Goal: Transaction & Acquisition: Purchase product/service

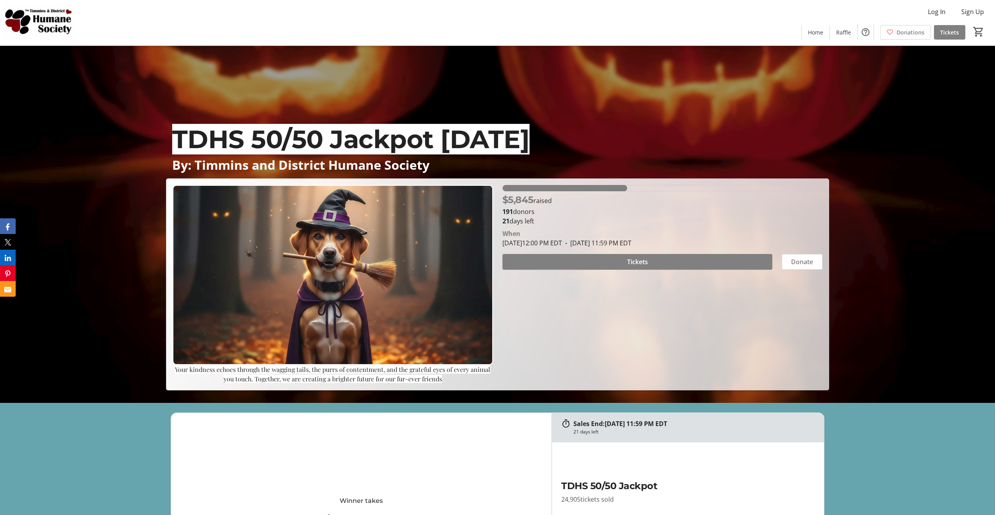
scroll to position [118, 0]
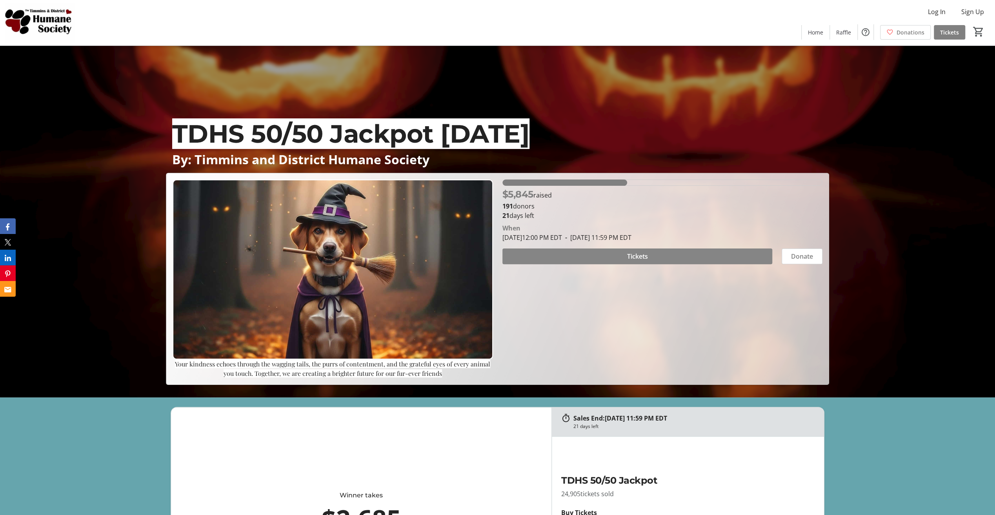
click at [636, 256] on span "Tickets" at bounding box center [637, 256] width 21 height 9
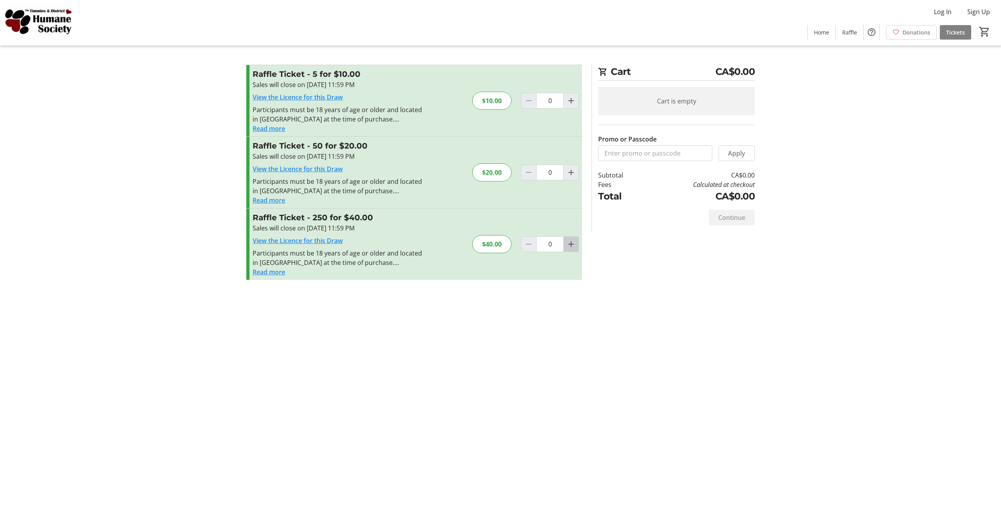
click at [573, 242] on mat-icon "Increment by one" at bounding box center [570, 244] width 9 height 9
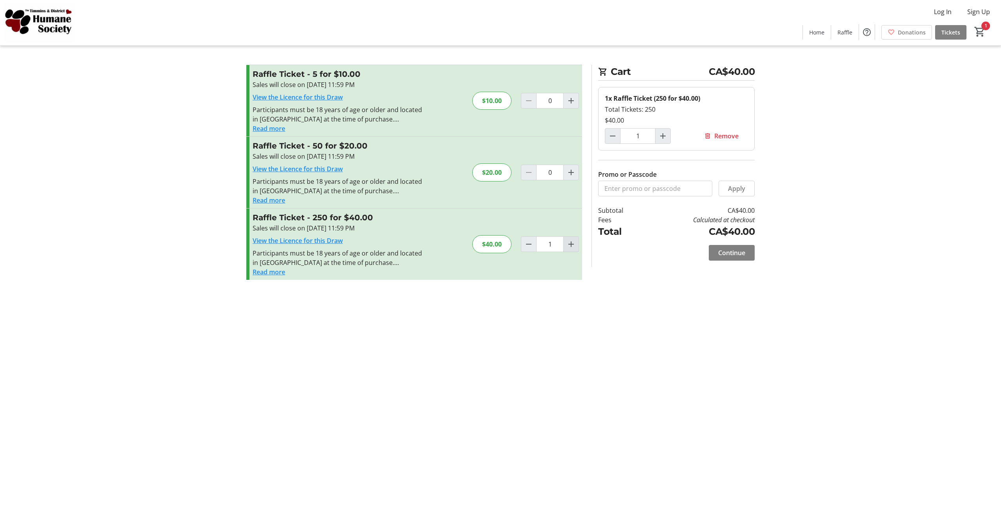
click at [573, 242] on mat-icon "Increment by one" at bounding box center [570, 244] width 9 height 9
type input "2"
click at [733, 250] on span "Continue" at bounding box center [731, 252] width 27 height 9
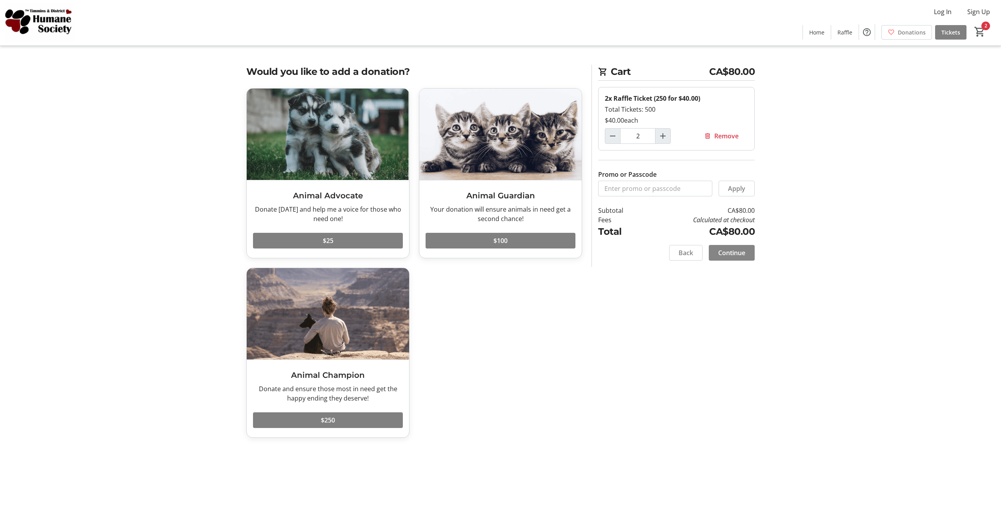
click at [733, 251] on span "Continue" at bounding box center [731, 252] width 27 height 9
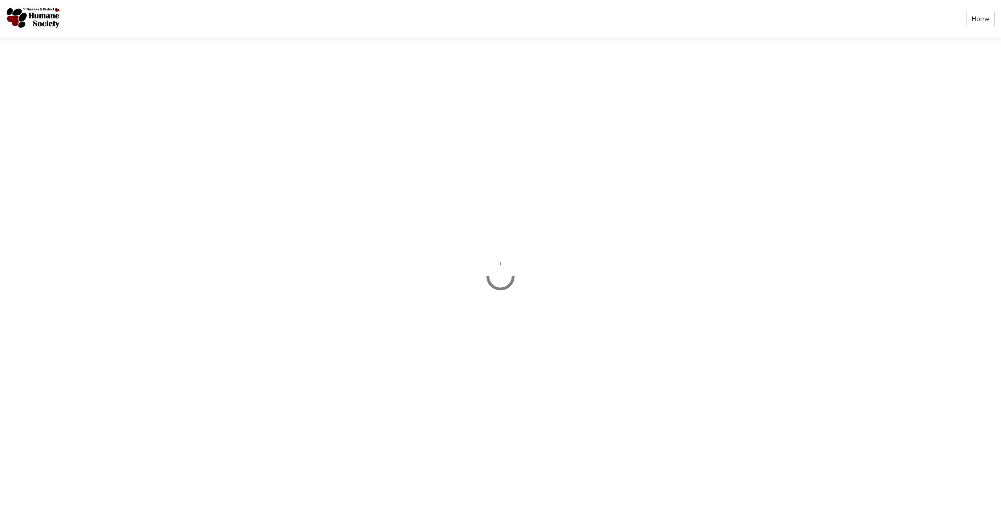
select select "CA"
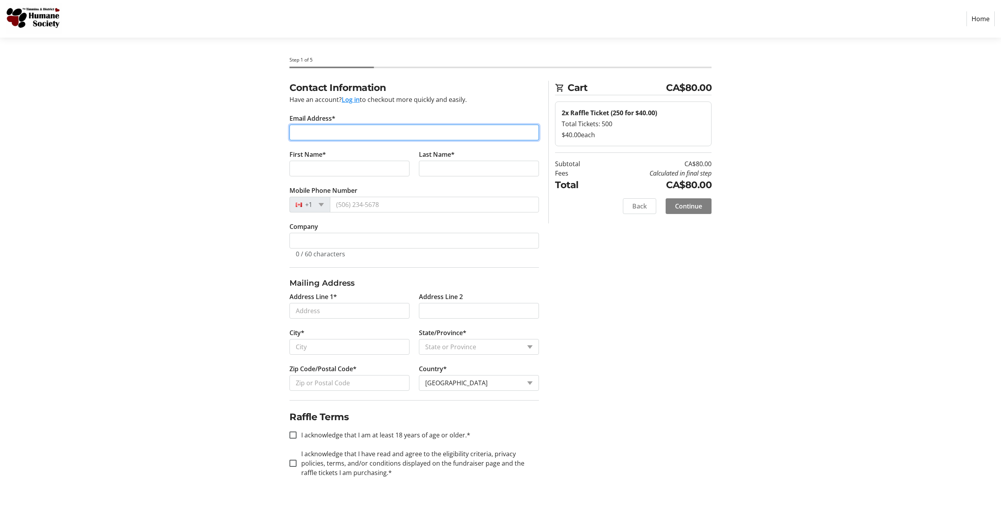
click at [314, 135] on input "Email Address*" at bounding box center [415, 133] width 250 height 16
type input "[EMAIL_ADDRESS][DOMAIN_NAME]"
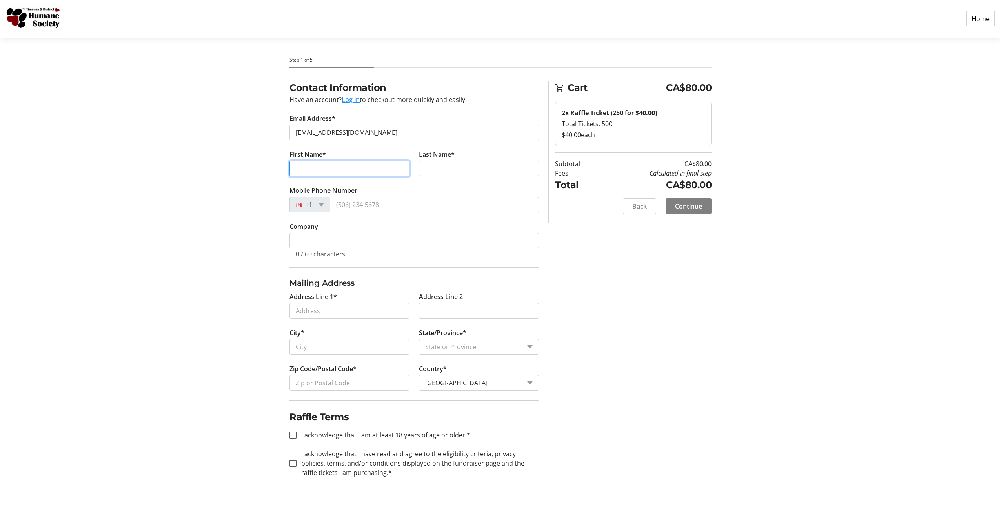
type input "[PERSON_NAME]"
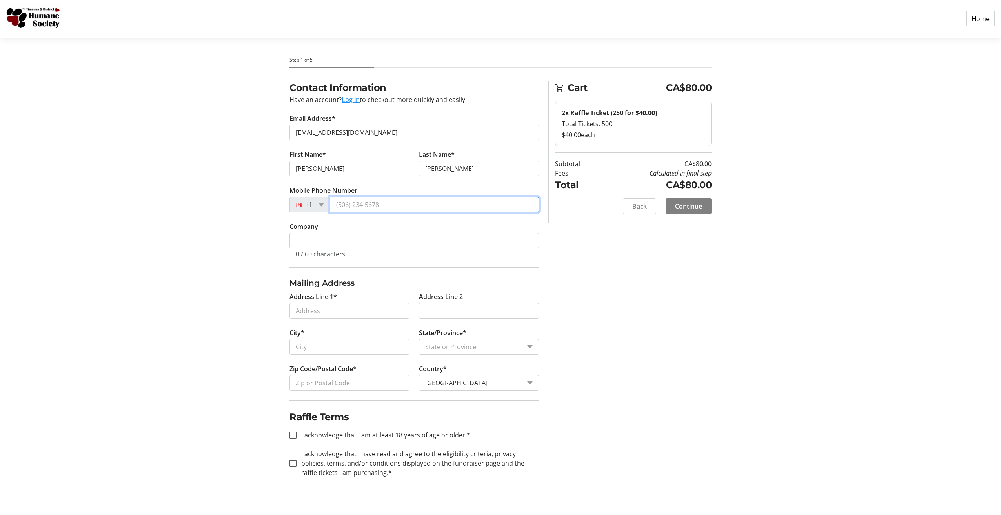
type input "[PHONE_NUMBER]"
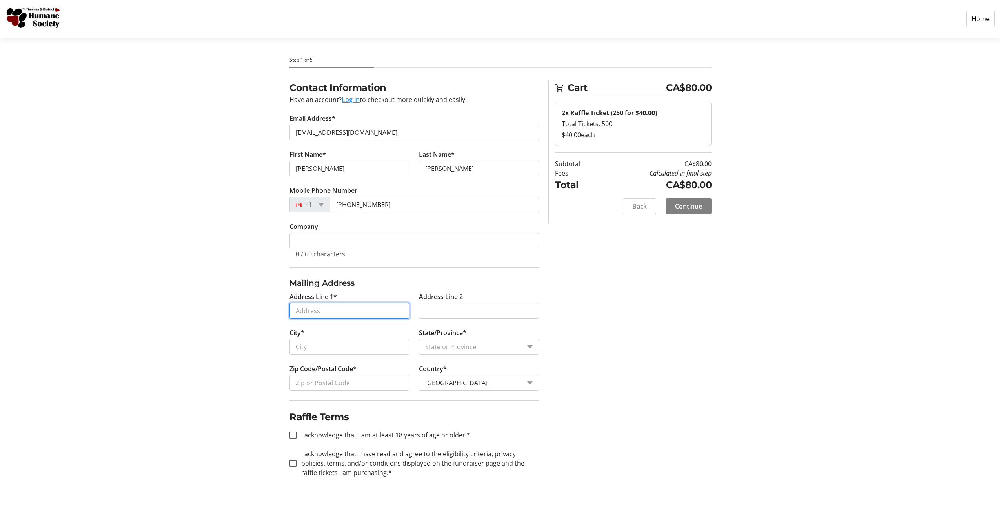
type input "[STREET_ADDRESS][PERSON_NAME]"
type input "Timmins"
select select "ON"
type input "P4N 6W9"
click at [291, 435] on input "I acknowledge that I am at least 18 years of age or older.*" at bounding box center [293, 435] width 7 height 7
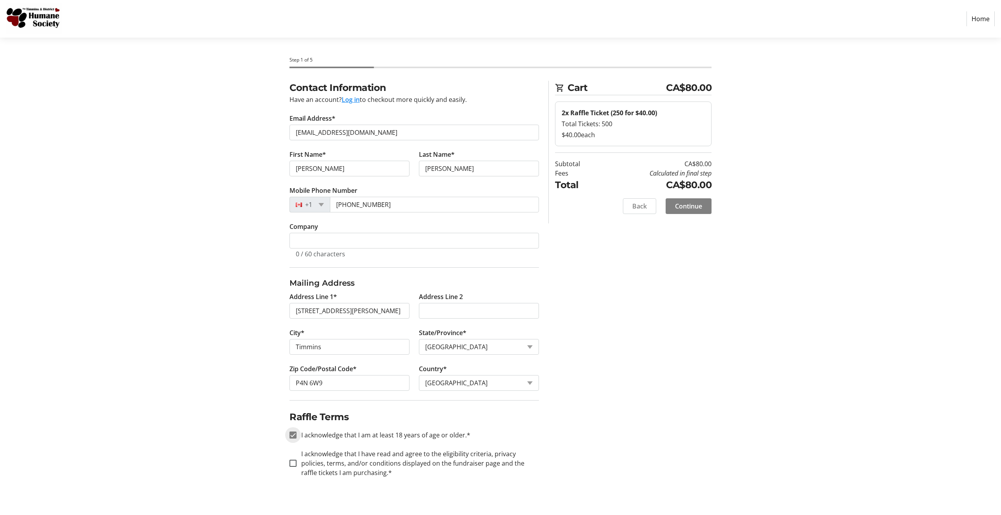
checkbox input "true"
click at [293, 461] on input "I acknowledge that I have read and agree to the eligibility criteria, privacy p…" at bounding box center [293, 463] width 7 height 7
checkbox input "true"
click at [686, 204] on span "Continue" at bounding box center [688, 206] width 27 height 9
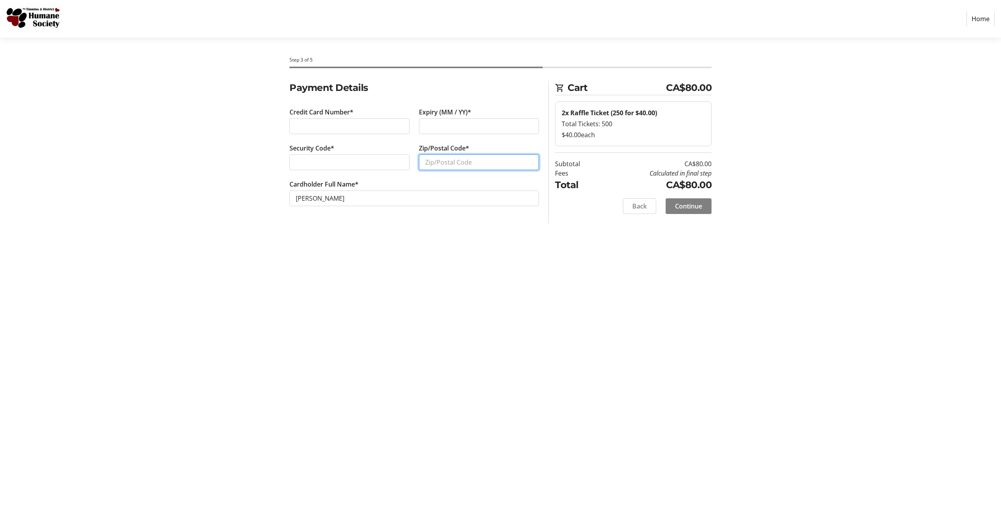
click at [426, 163] on input "Zip/Postal Code*" at bounding box center [479, 163] width 120 height 16
type input "P4N 6W9"
click at [697, 203] on span "Continue" at bounding box center [688, 206] width 27 height 9
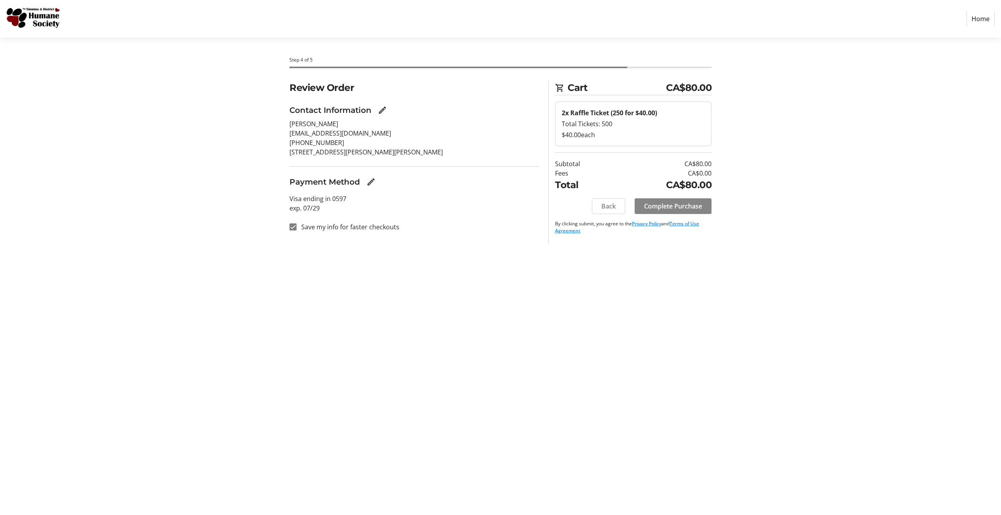
click at [678, 204] on span "Complete Purchase" at bounding box center [673, 206] width 58 height 9
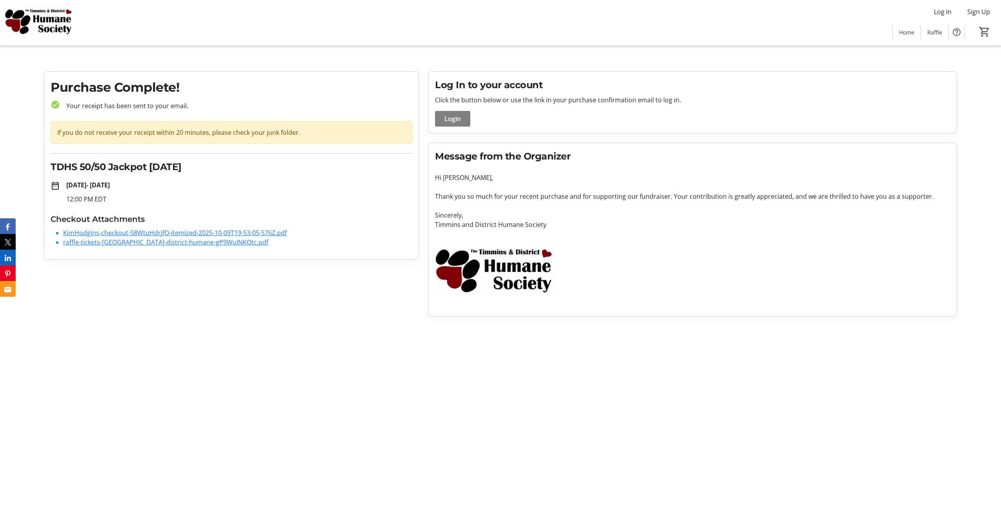
click at [233, 231] on link "KimHodgins-checkout-58WtuHdrjfO-itemized-2025-10-09T19-53-05-576Z.pdf" at bounding box center [175, 233] width 224 height 9
click at [122, 243] on link "raffle-tickets-[GEOGRAPHIC_DATA]-district-humane-gP9WuINKQtc.pdf" at bounding box center [165, 242] width 205 height 9
